Goal: Information Seeking & Learning: Learn about a topic

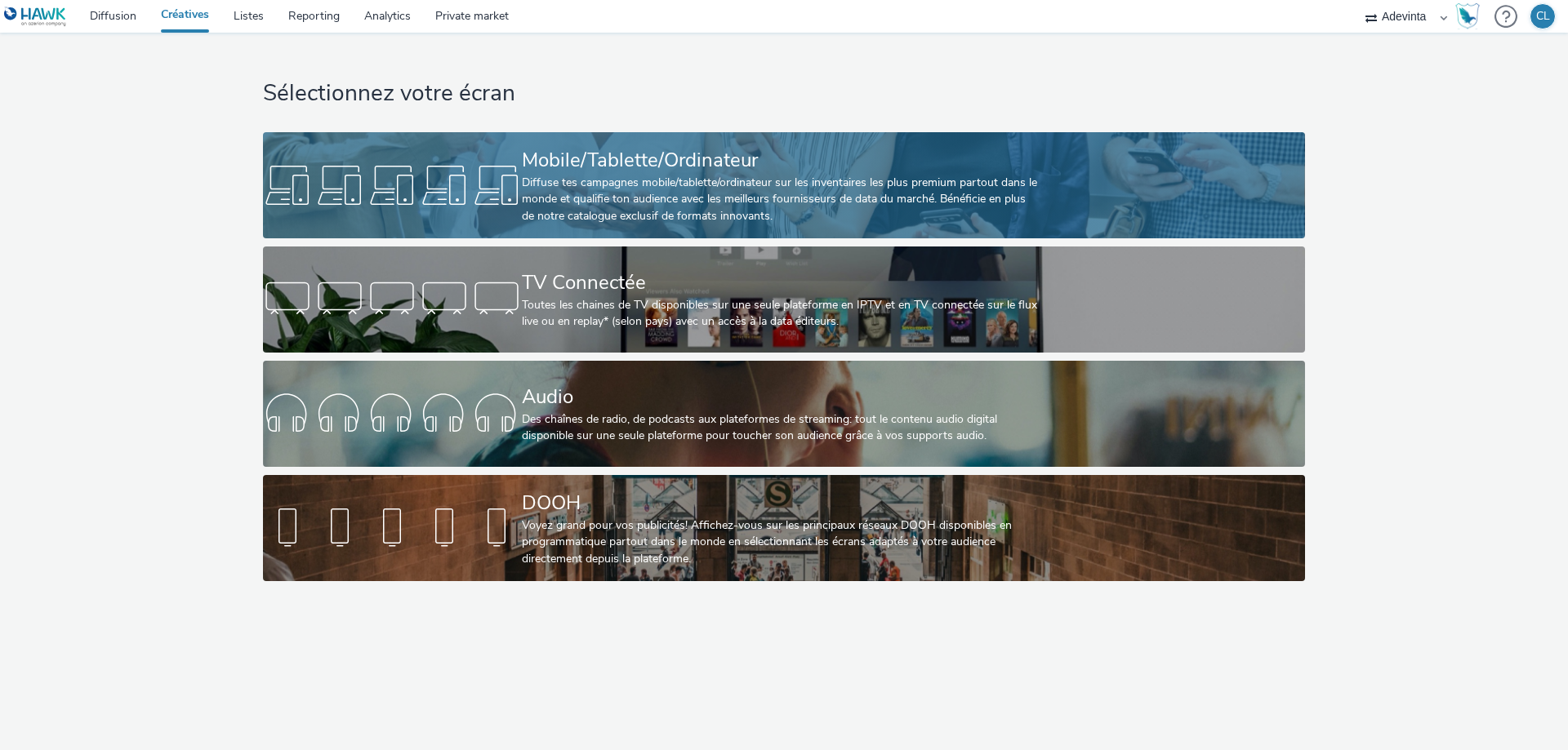
click at [598, 191] on div "Diffuse tes campagnes mobile/tablette/ordinateur sur les inventaires les plus p…" at bounding box center [781, 199] width 518 height 50
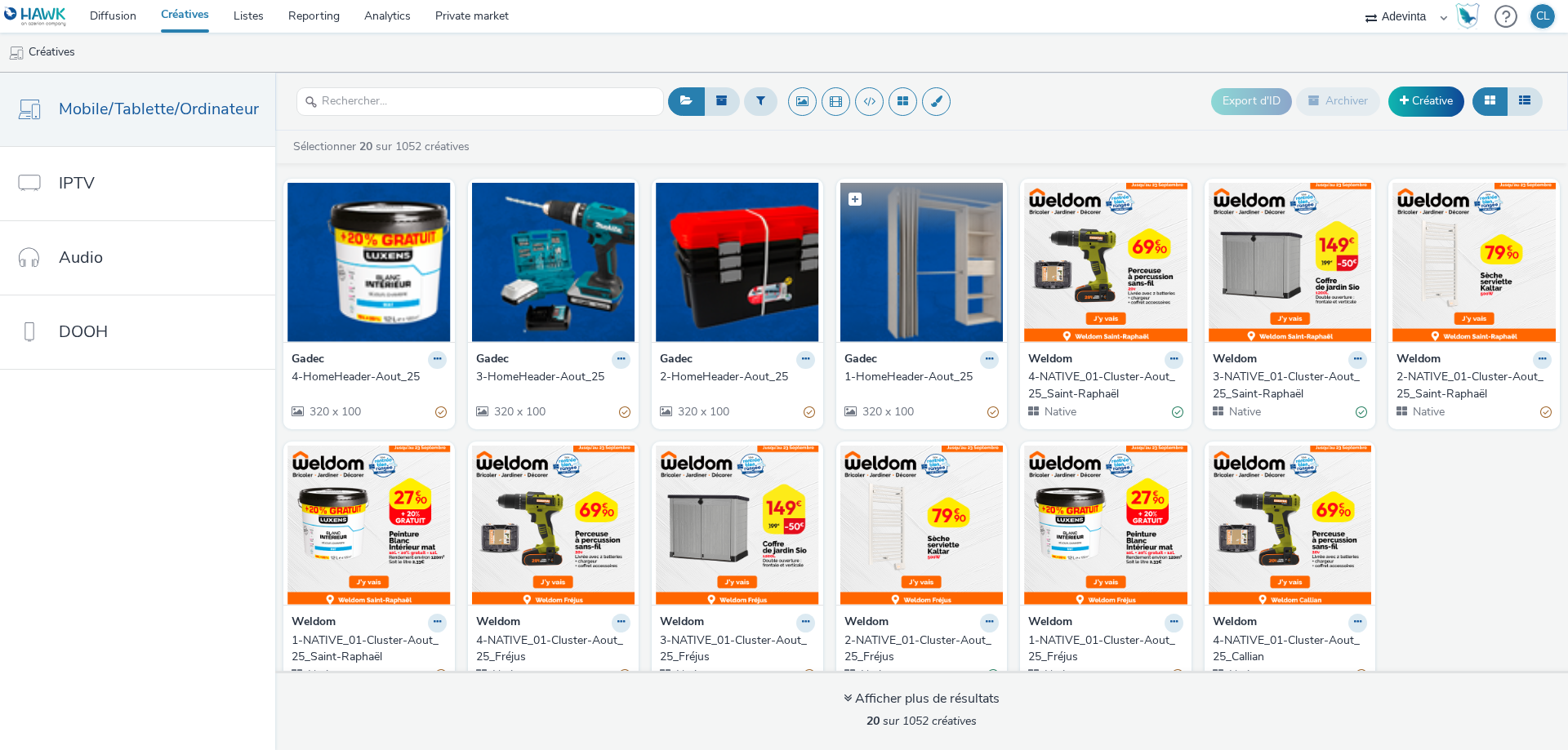
scroll to position [293, 0]
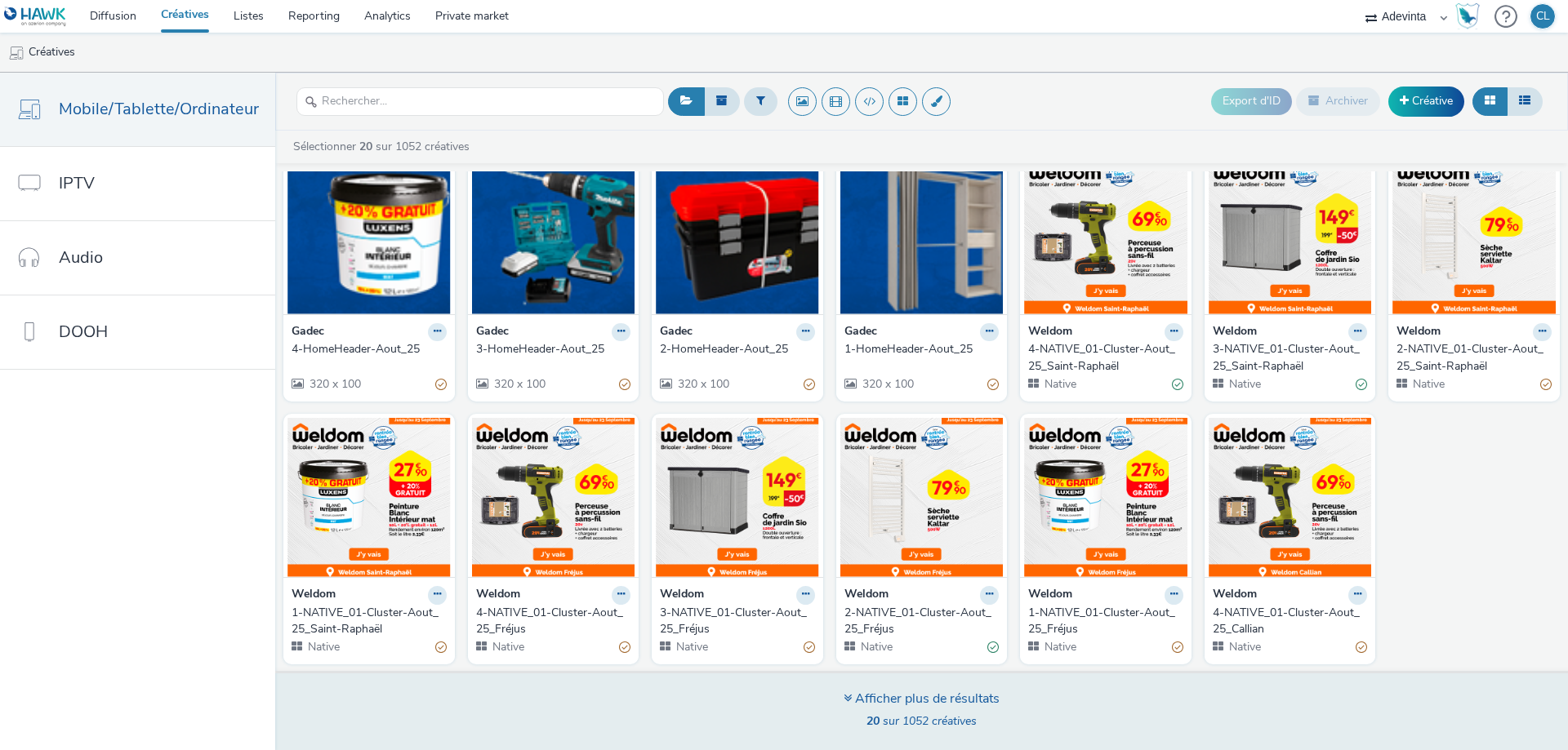
click at [958, 699] on div "Afficher plus de résultats" at bounding box center [921, 698] width 156 height 19
click at [905, 698] on div "Afficher plus de résultats" at bounding box center [921, 698] width 156 height 19
click at [902, 712] on div "Afficher plus de résultats 20 sur 1052 créatives" at bounding box center [921, 711] width 156 height 44
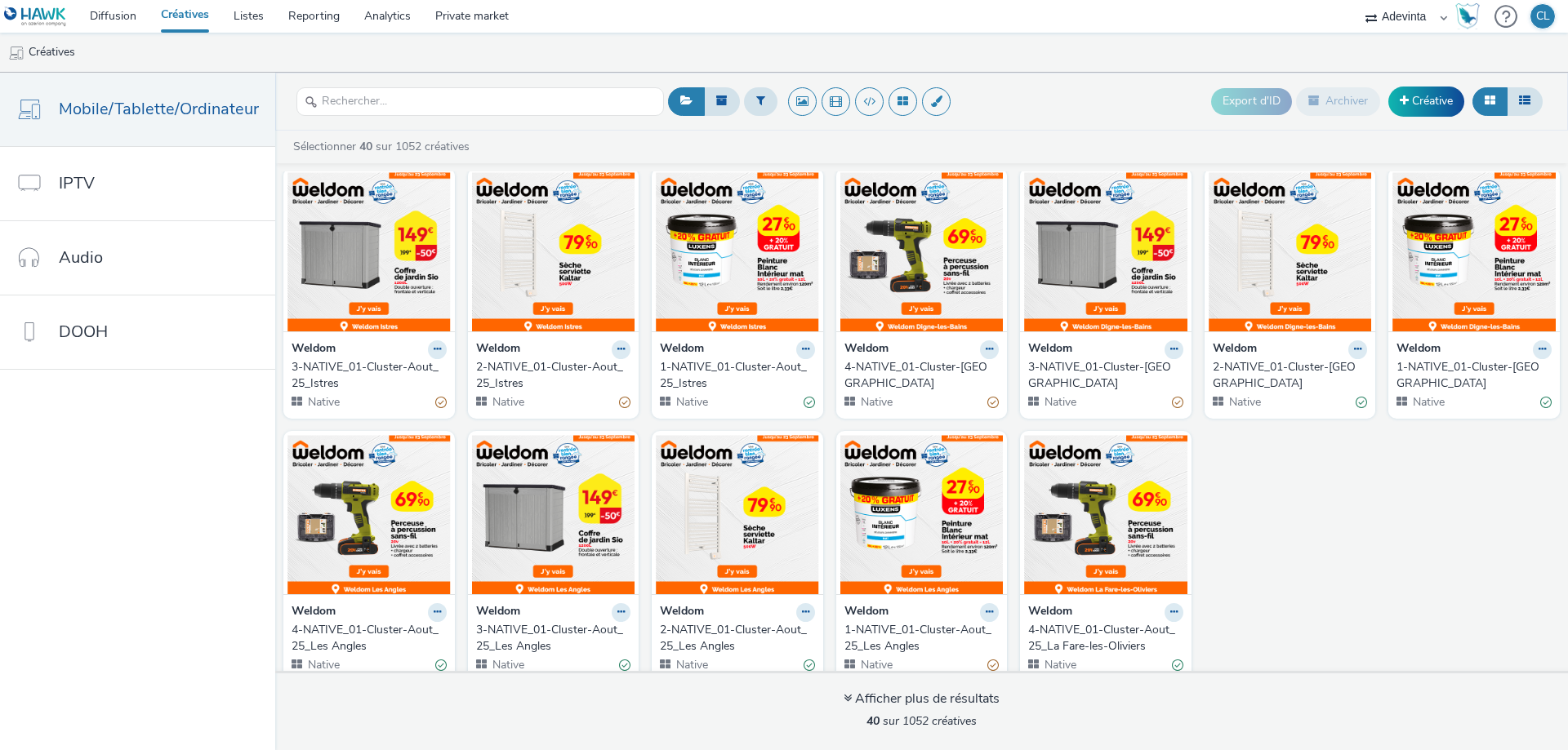
scroll to position [1081, 0]
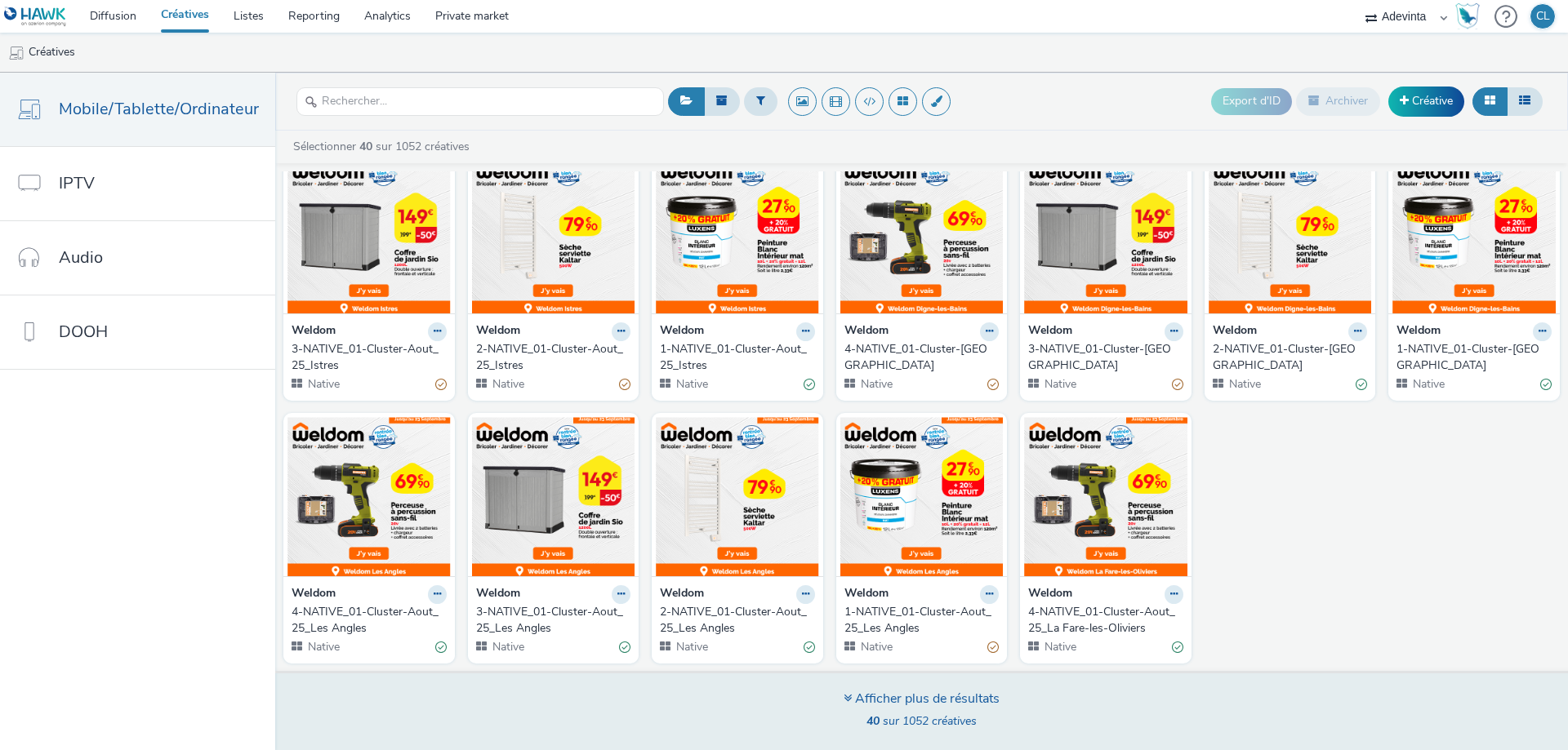
click at [871, 693] on div "Afficher plus de résultats" at bounding box center [921, 698] width 156 height 19
click at [913, 712] on div "Afficher plus de résultats 40 sur 1052 créatives" at bounding box center [921, 711] width 156 height 44
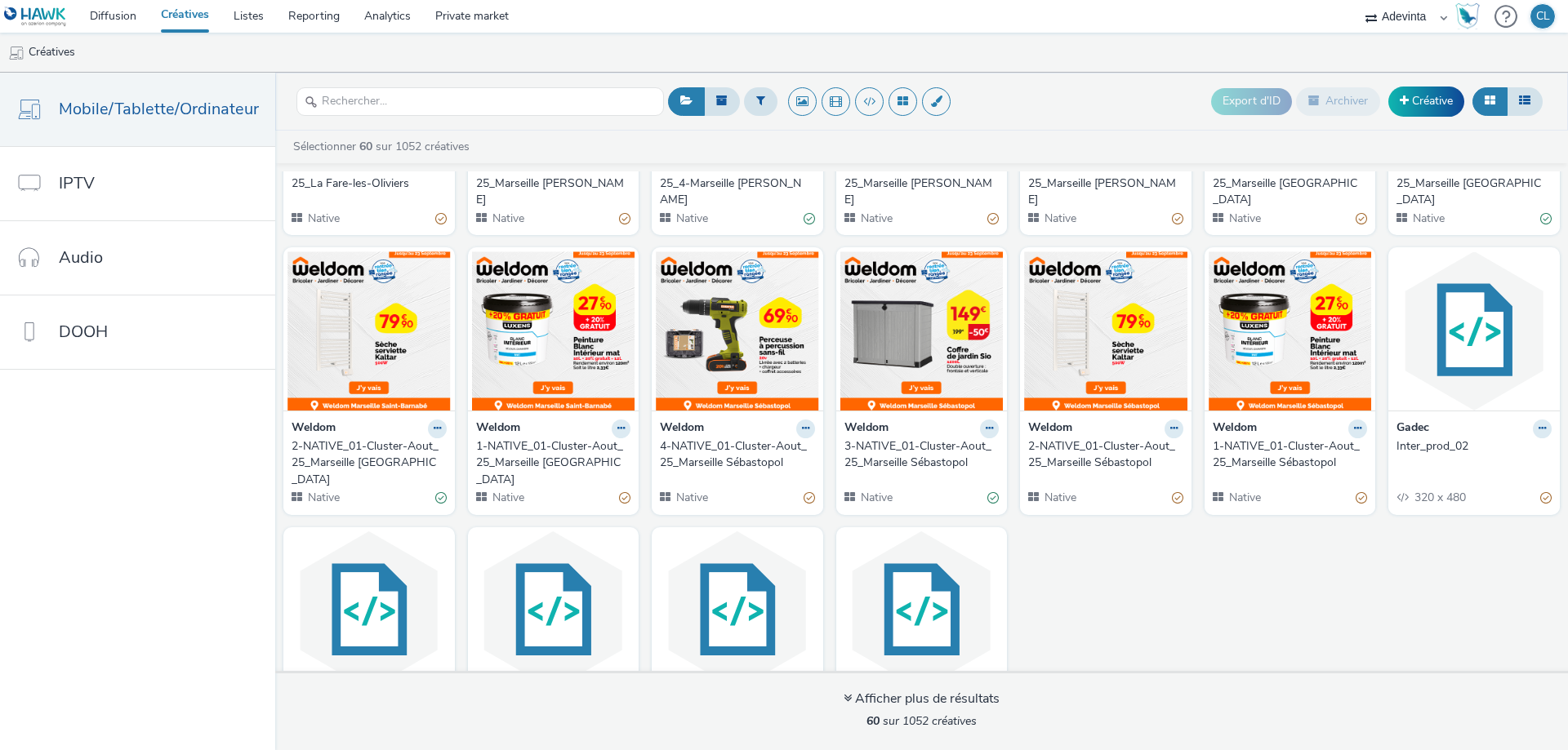
scroll to position [1854, 0]
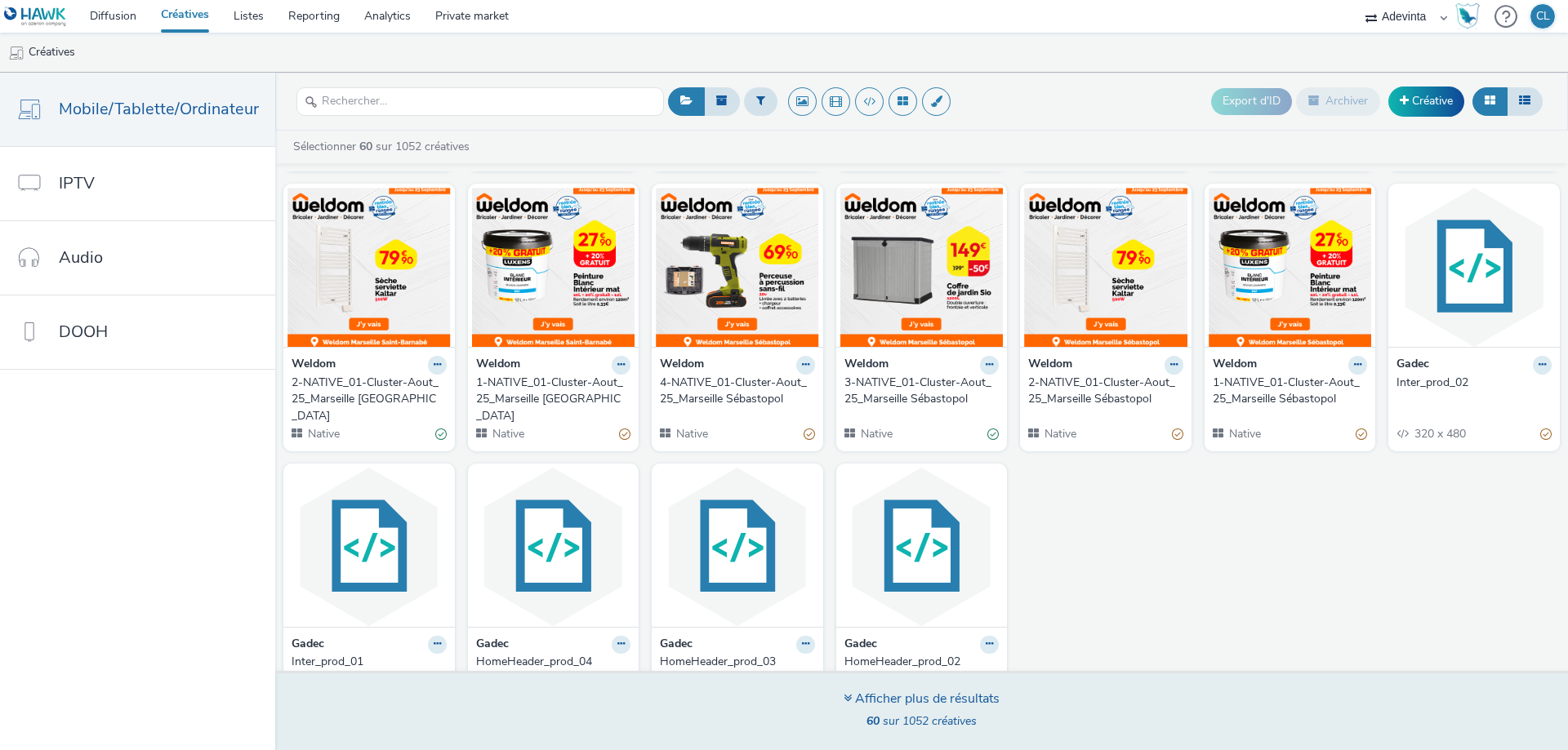
click at [1000, 707] on div "Afficher plus de résultats 60 sur 1052 créatives" at bounding box center [922, 710] width 1304 height 79
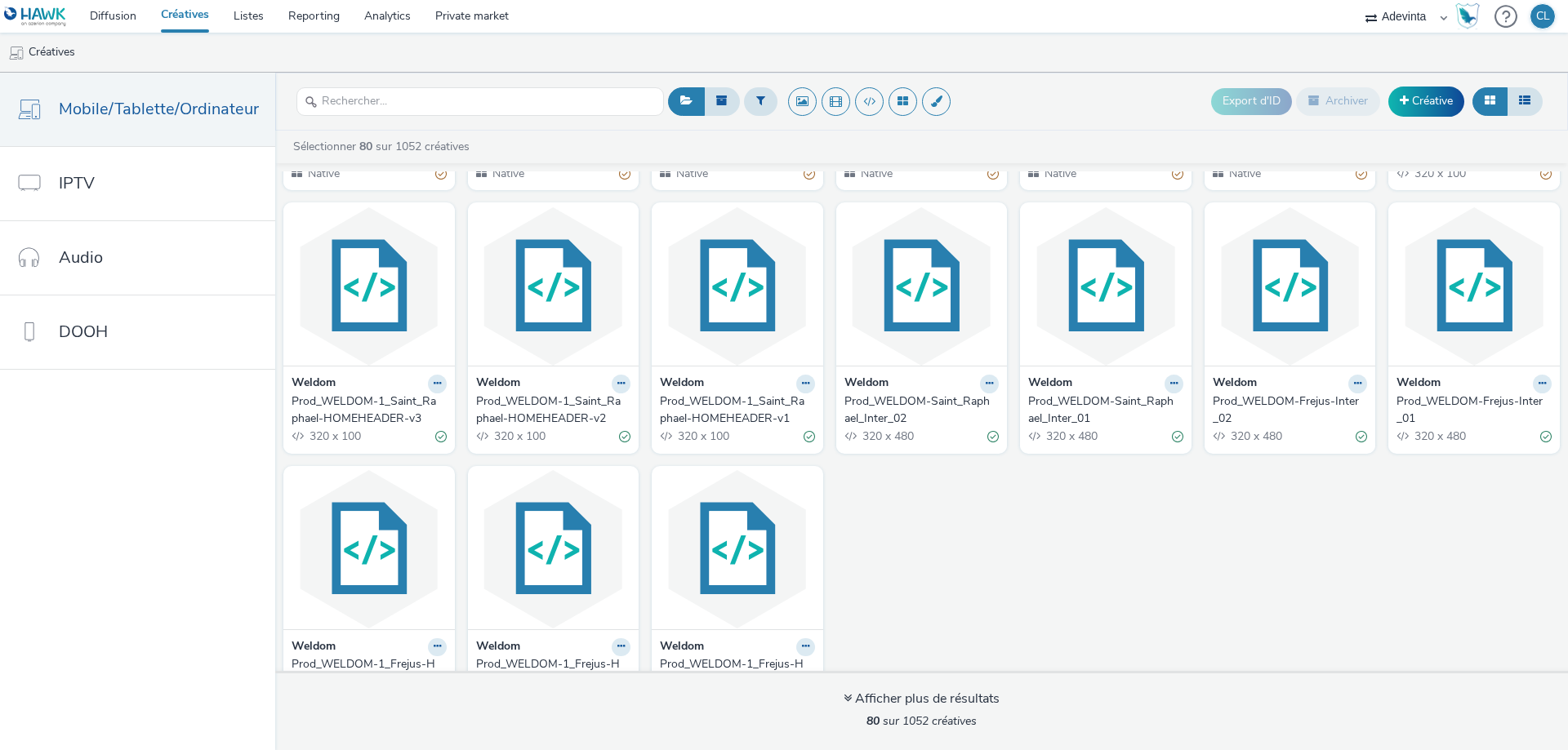
scroll to position [2643, 0]
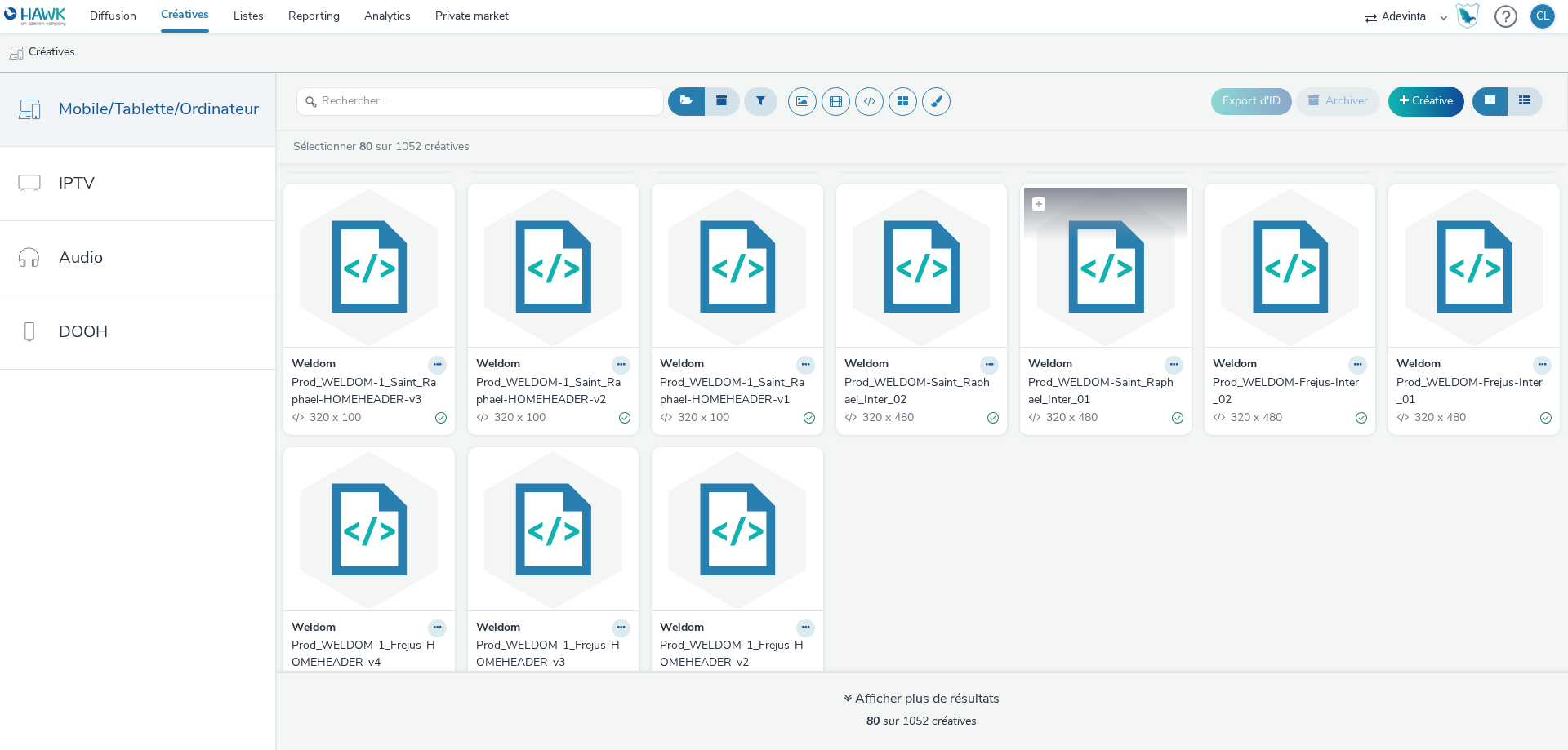
click at [1091, 230] on img at bounding box center [1106, 267] width 164 height 159
